Goal: Information Seeking & Learning: Check status

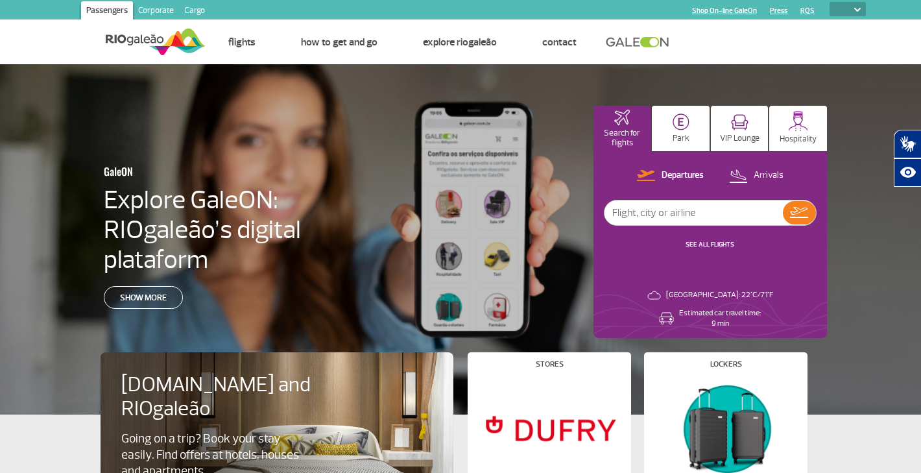
click at [861, 15] on select "PT ENG ESP" at bounding box center [848, 9] width 36 height 14
select select "pt-BR"
click at [830, 2] on select "PT ENG ESP" at bounding box center [848, 9] width 36 height 14
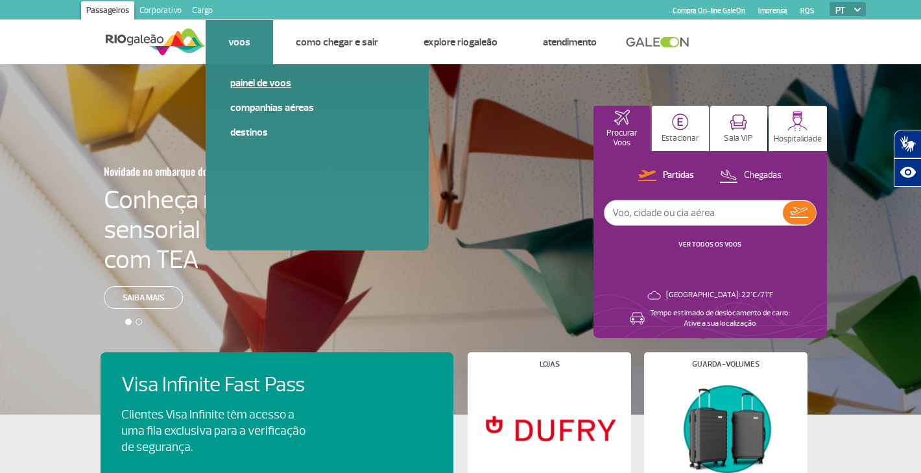
click at [249, 78] on link "Painel de voos" at bounding box center [317, 83] width 174 height 14
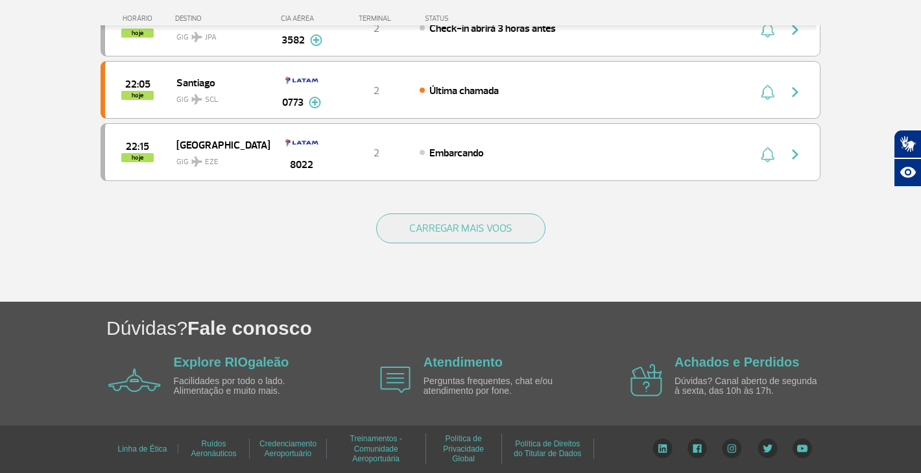
scroll to position [1274, 0]
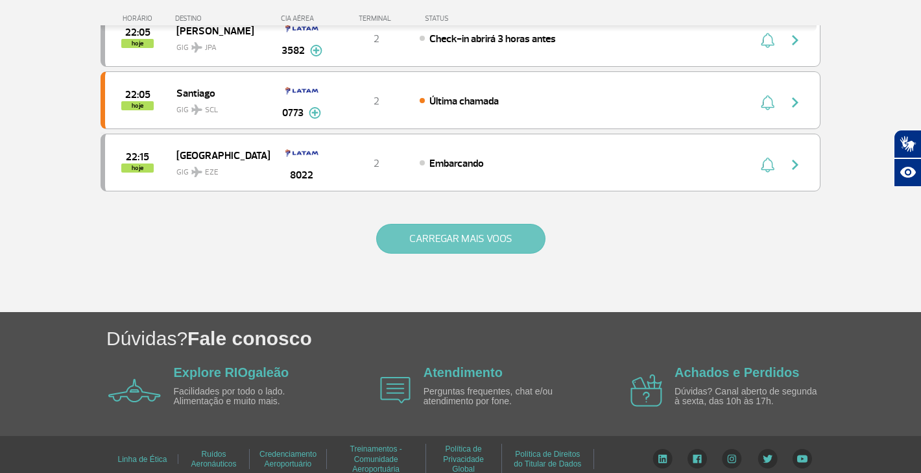
click at [463, 241] on button "CARREGAR MAIS VOOS" at bounding box center [460, 239] width 169 height 30
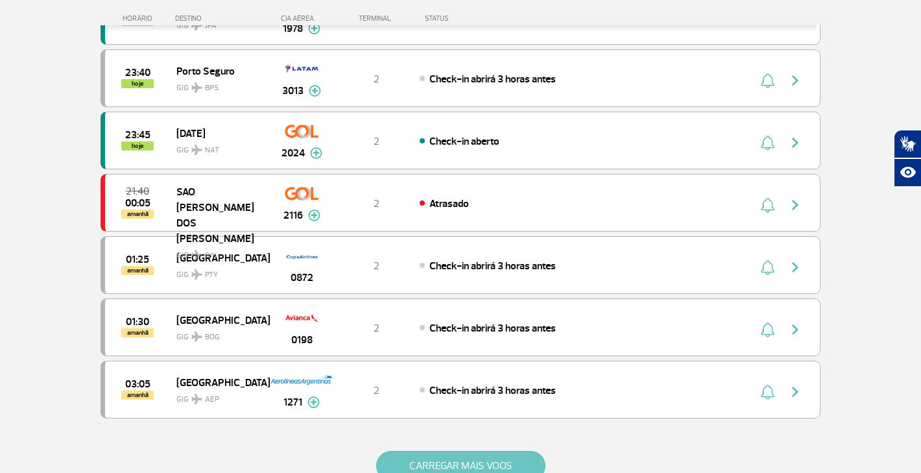
scroll to position [2353, 0]
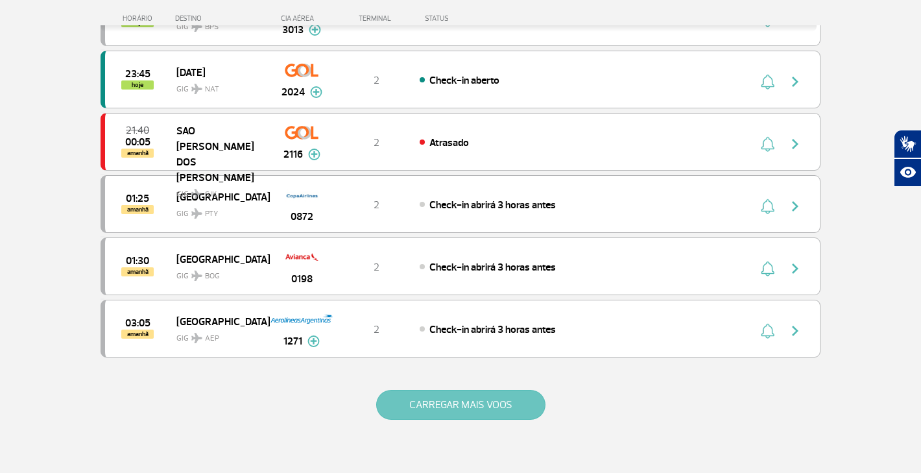
click at [457, 407] on button "CARREGAR MAIS VOOS" at bounding box center [460, 405] width 169 height 30
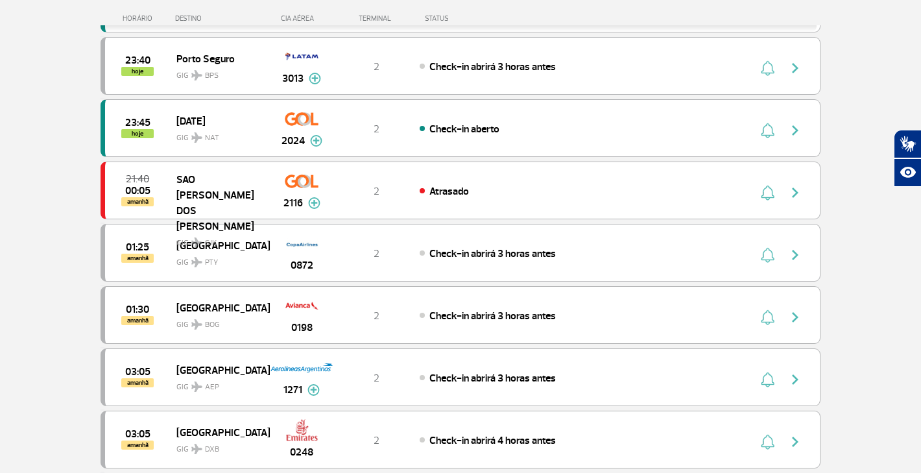
scroll to position [2303, 0]
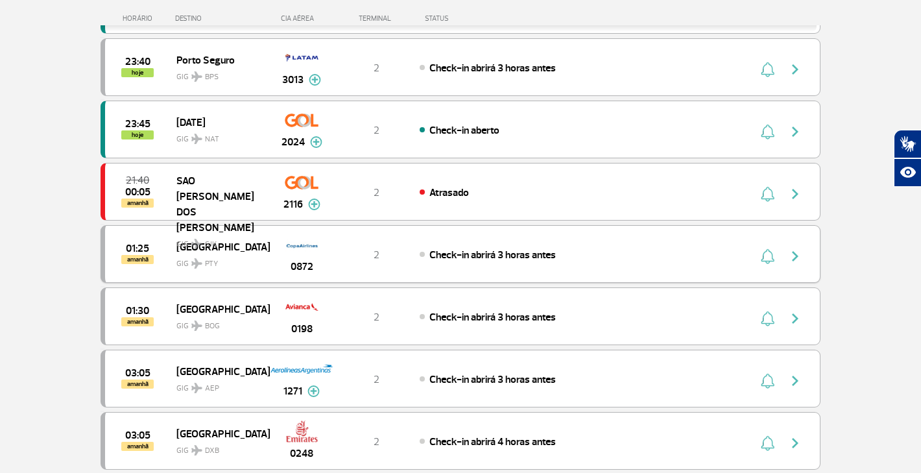
click at [573, 252] on div "Check-in abrirá 3 horas antes" at bounding box center [563, 254] width 286 height 14
click at [789, 250] on img "button" at bounding box center [795, 256] width 16 height 16
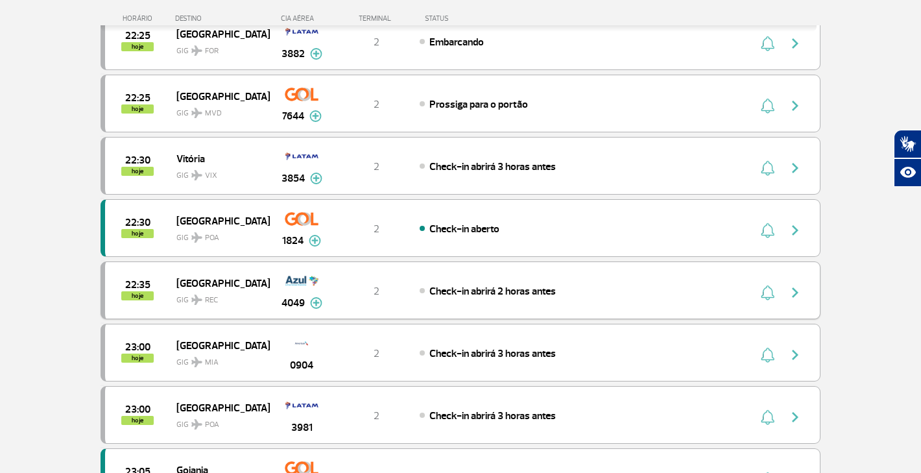
scroll to position [1585, 0]
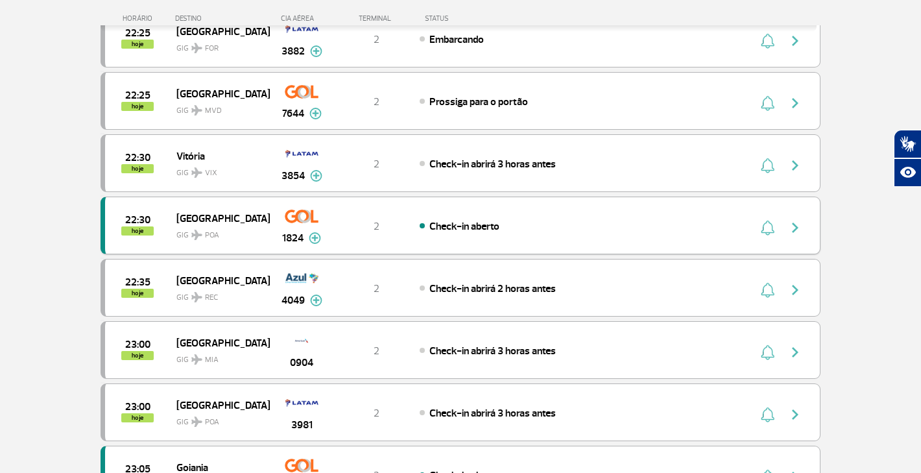
click at [315, 239] on img at bounding box center [315, 238] width 12 height 12
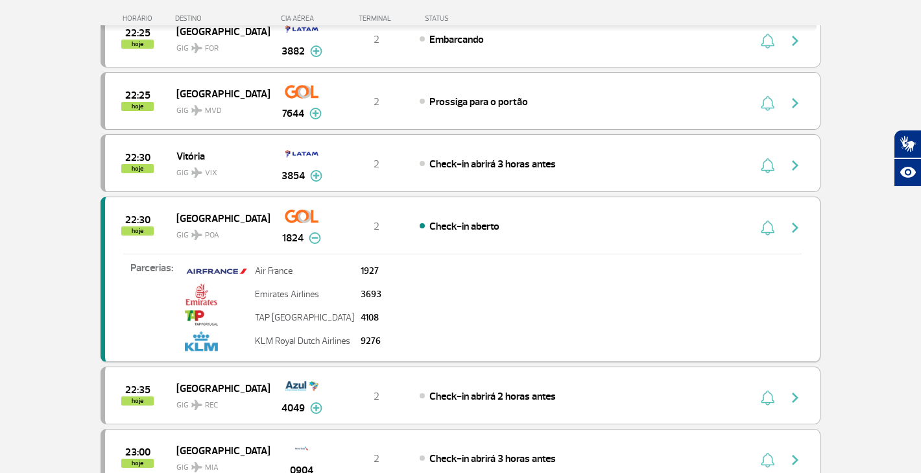
click at [315, 239] on img at bounding box center [315, 238] width 12 height 12
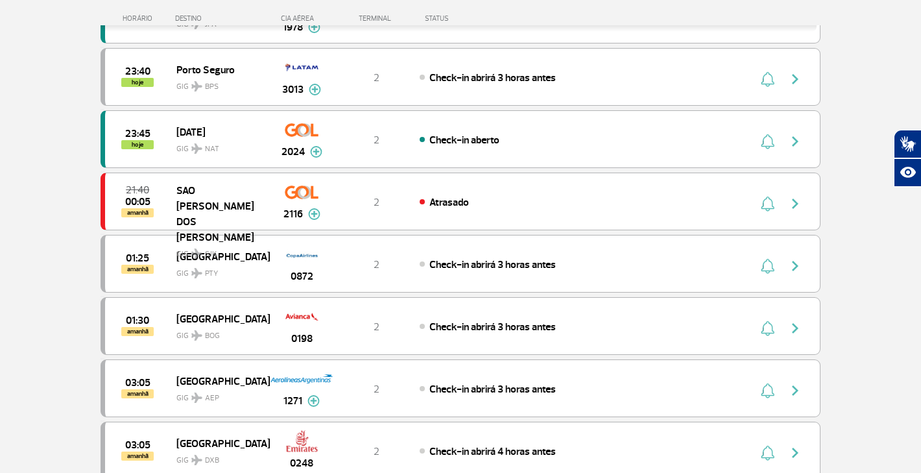
scroll to position [2299, 0]
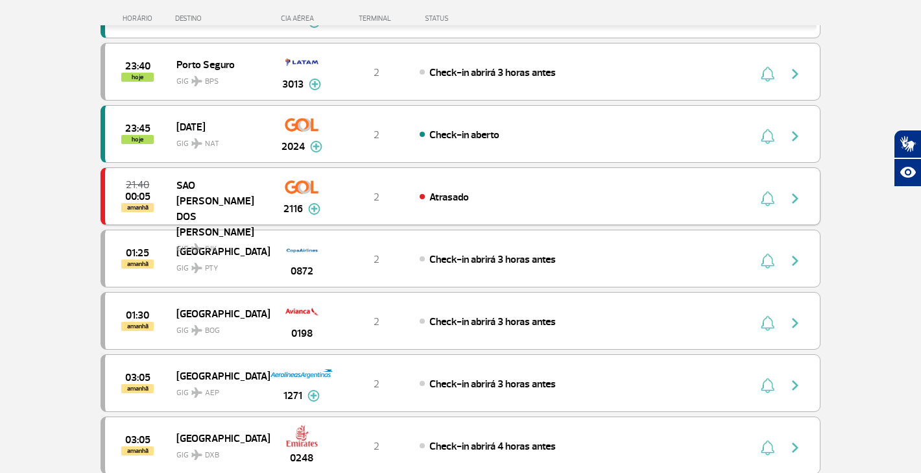
click at [793, 191] on img "button" at bounding box center [795, 199] width 16 height 16
click at [713, 182] on div "21:40 00:05 amanhã SAO JOSE DOS CAMPOS GIG SJK 2116 2 Atrasado Parcerias: Azul …" at bounding box center [461, 196] width 720 height 58
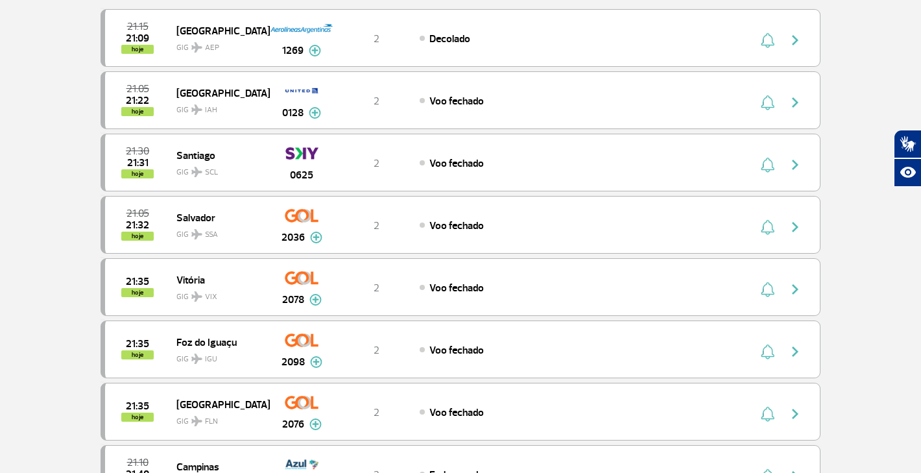
scroll to position [0, 0]
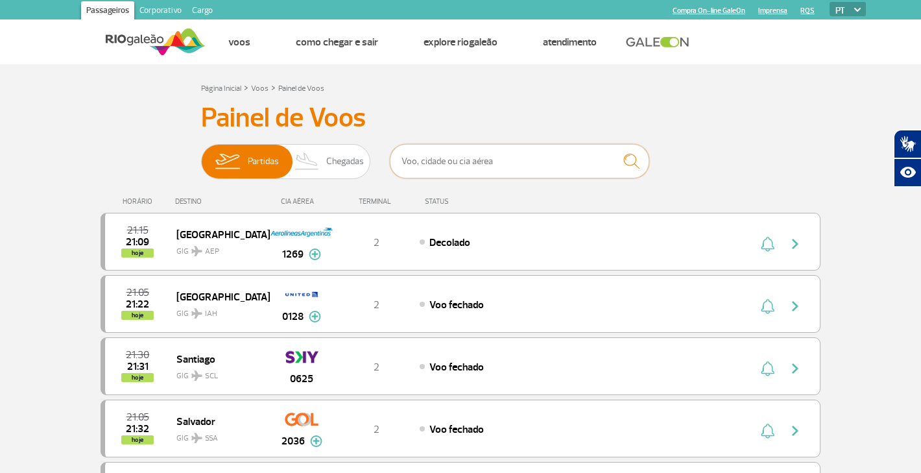
click at [517, 157] on input "text" at bounding box center [519, 161] width 259 height 34
type input "MANAUS"
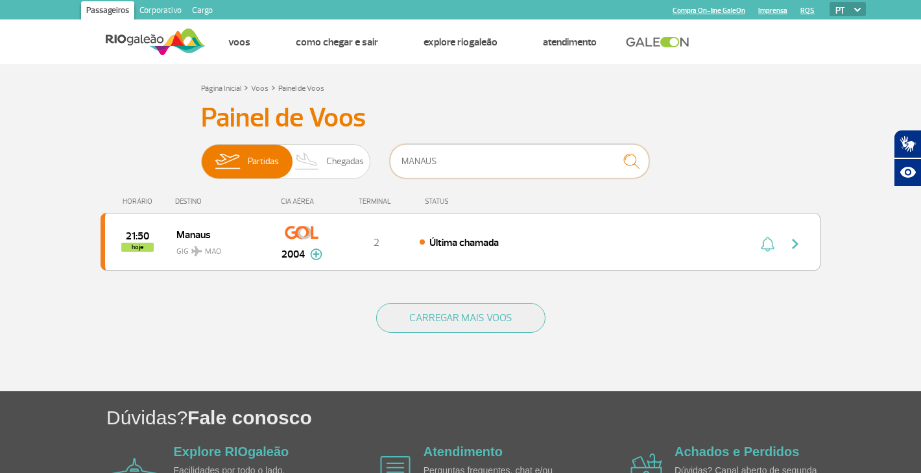
drag, startPoint x: 446, startPoint y: 167, endPoint x: 402, endPoint y: 160, distance: 44.6
click at [402, 160] on input "MANAUS" at bounding box center [519, 161] width 259 height 34
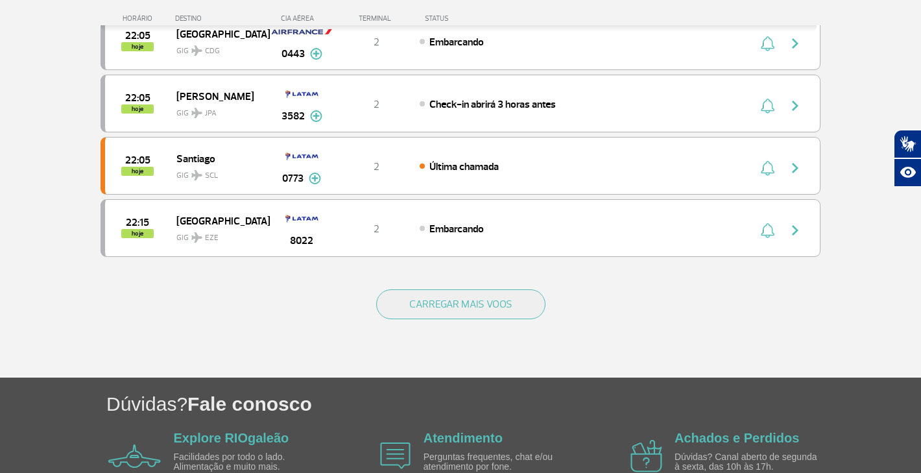
scroll to position [1199, 0]
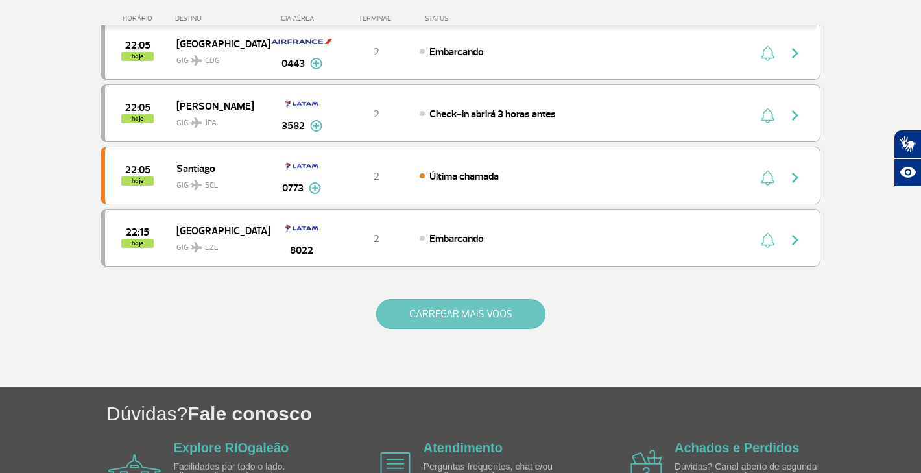
click at [423, 311] on button "CARREGAR MAIS VOOS" at bounding box center [460, 314] width 169 height 30
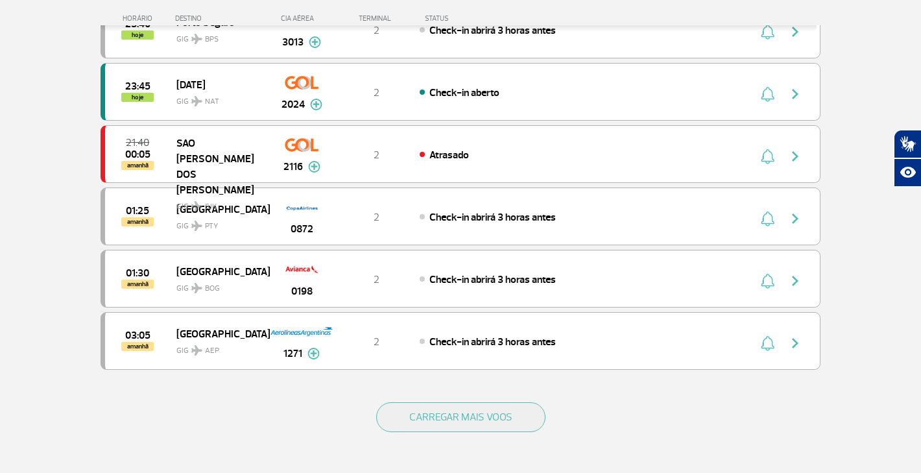
scroll to position [2343, 0]
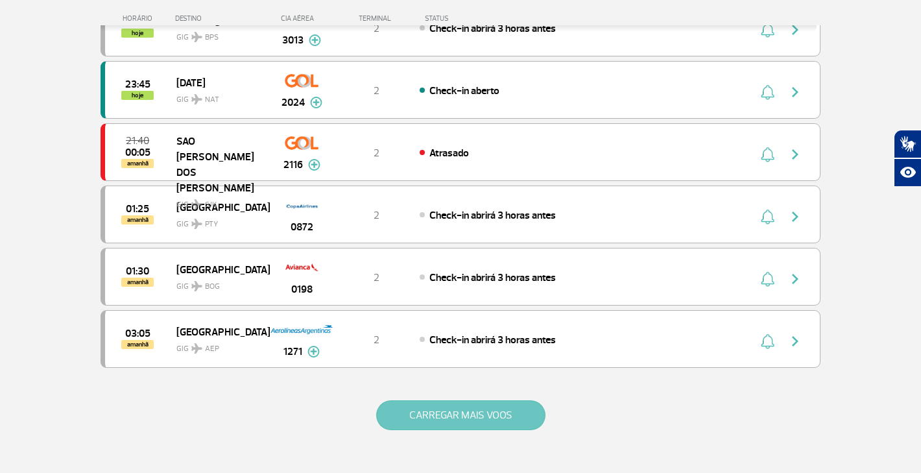
click at [445, 428] on button "CARREGAR MAIS VOOS" at bounding box center [460, 415] width 169 height 30
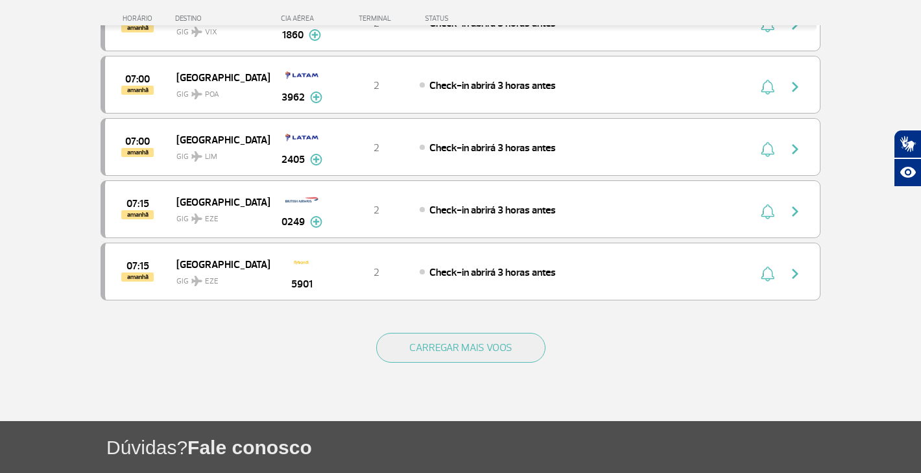
scroll to position [3659, 0]
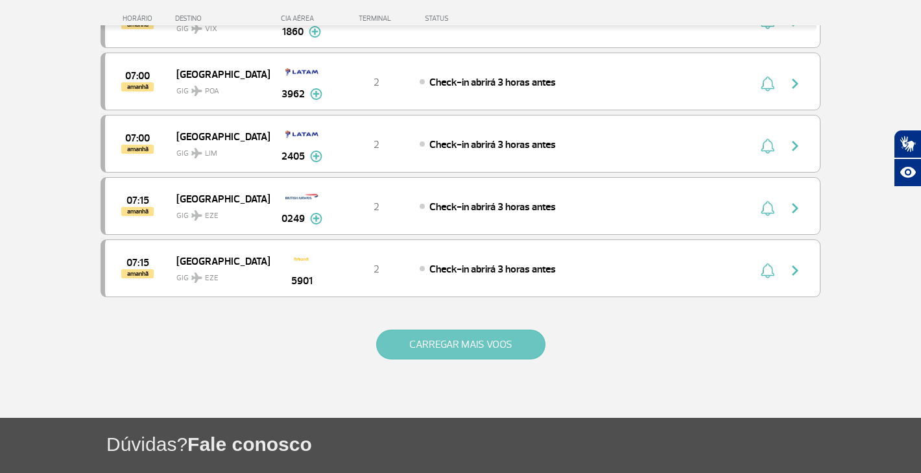
click at [486, 342] on button "CARREGAR MAIS VOOS" at bounding box center [460, 345] width 169 height 30
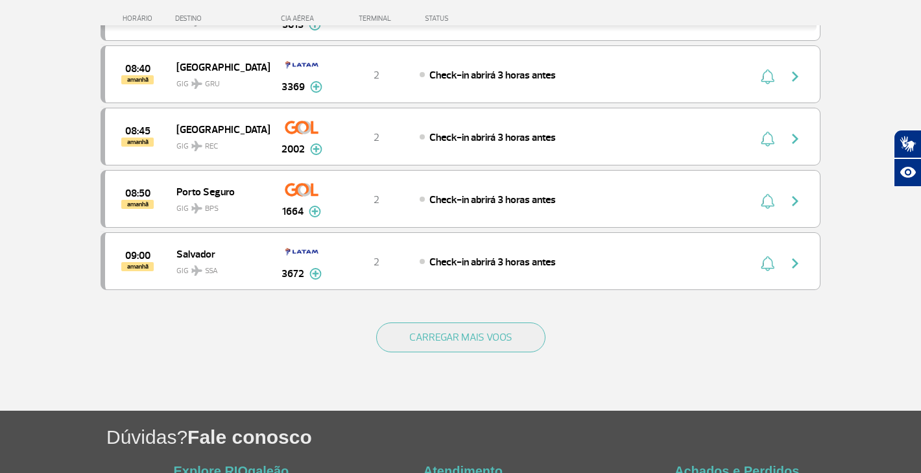
scroll to position [4961, 0]
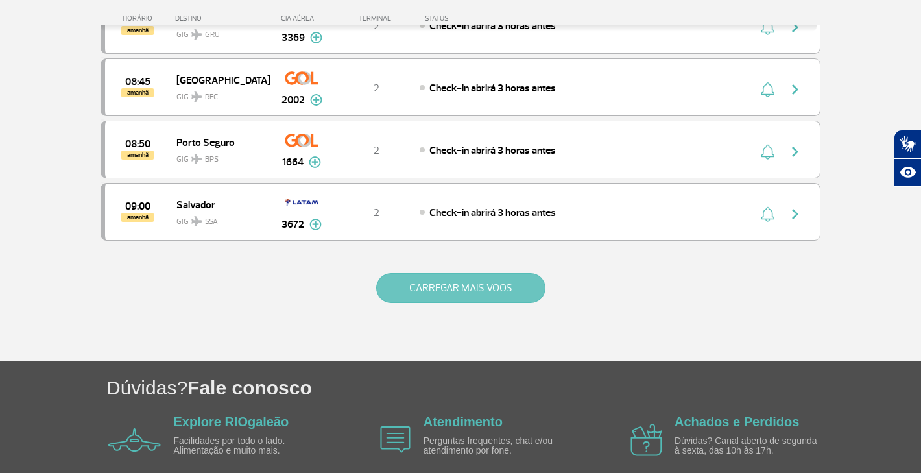
click at [466, 291] on button "CARREGAR MAIS VOOS" at bounding box center [460, 288] width 169 height 30
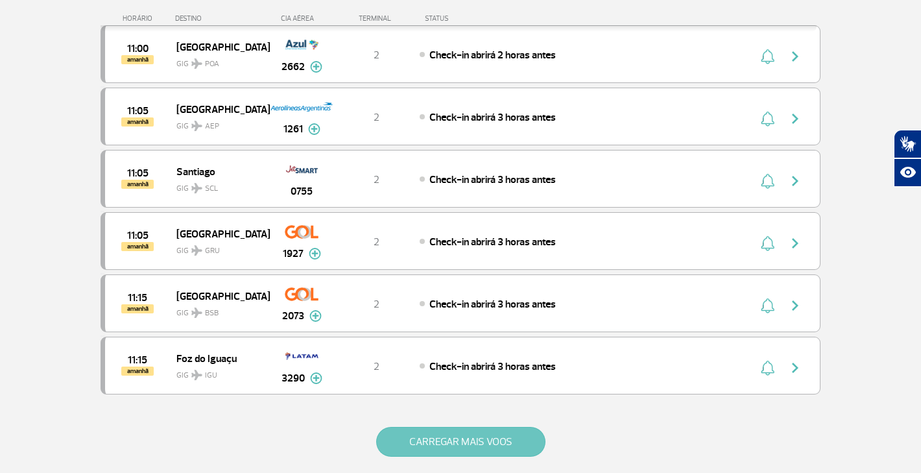
scroll to position [6064, 0]
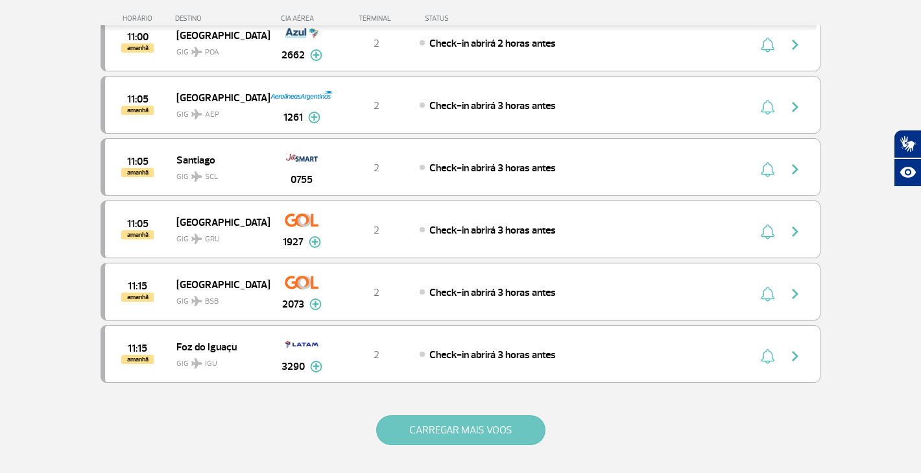
click at [450, 438] on button "CARREGAR MAIS VOOS" at bounding box center [460, 430] width 169 height 30
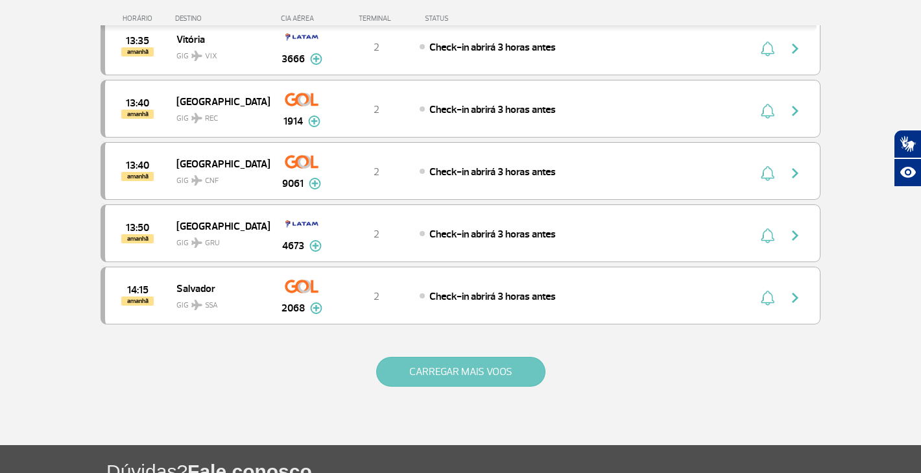
scroll to position [7368, 0]
click at [477, 364] on button "CARREGAR MAIS VOOS" at bounding box center [460, 371] width 169 height 30
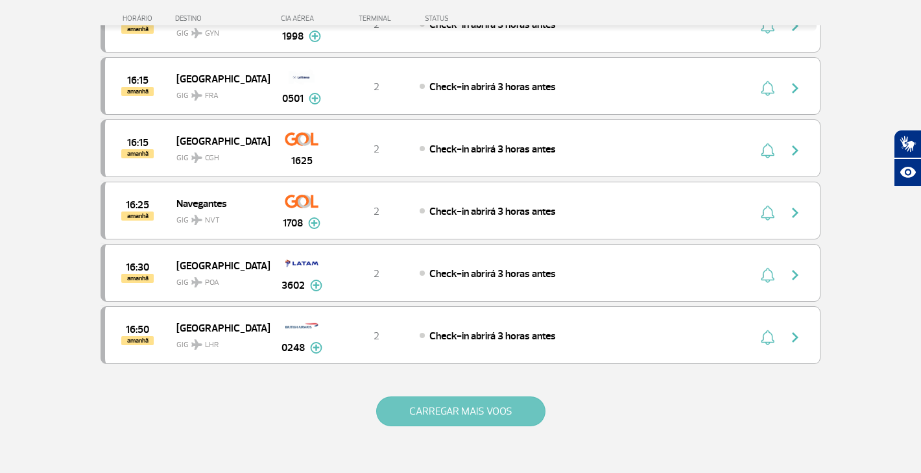
scroll to position [8568, 0]
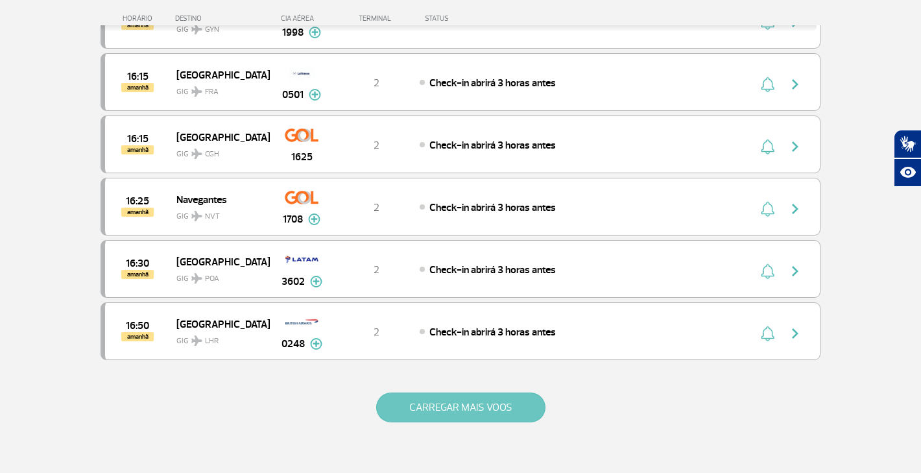
click at [462, 416] on button "CARREGAR MAIS VOOS" at bounding box center [460, 407] width 169 height 30
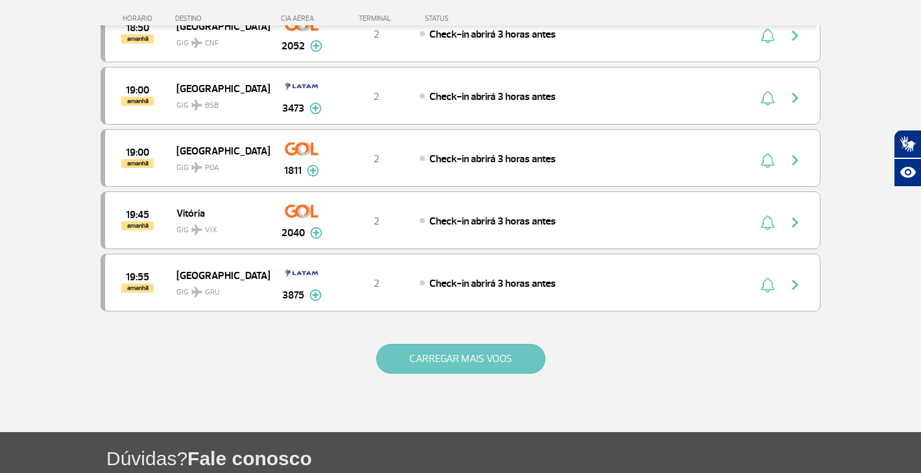
scroll to position [9905, 0]
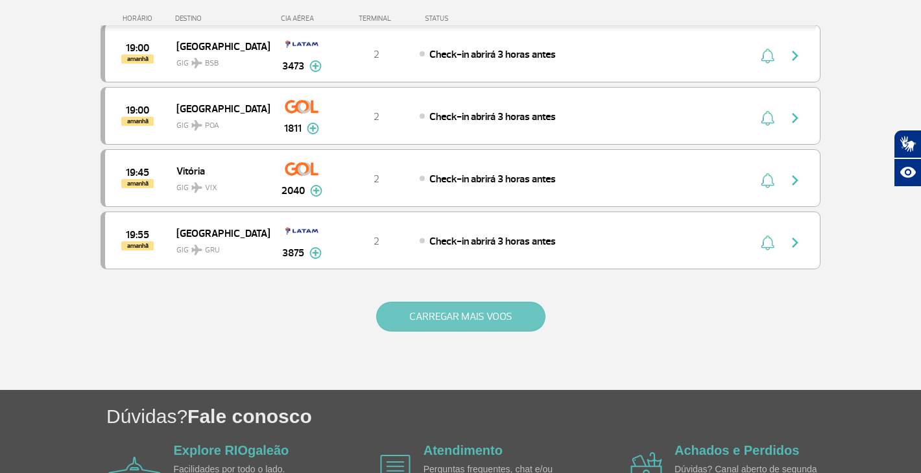
click at [477, 320] on button "CARREGAR MAIS VOOS" at bounding box center [460, 317] width 169 height 30
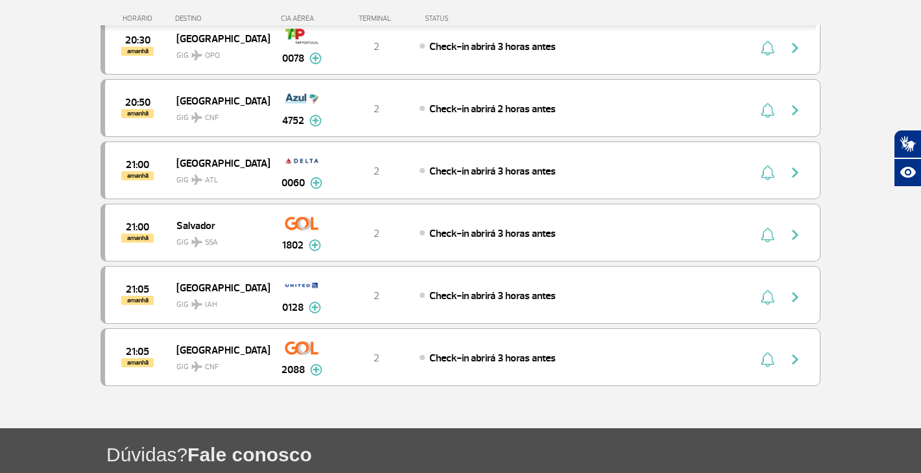
scroll to position [10477, 0]
